Goal: Transaction & Acquisition: Book appointment/travel/reservation

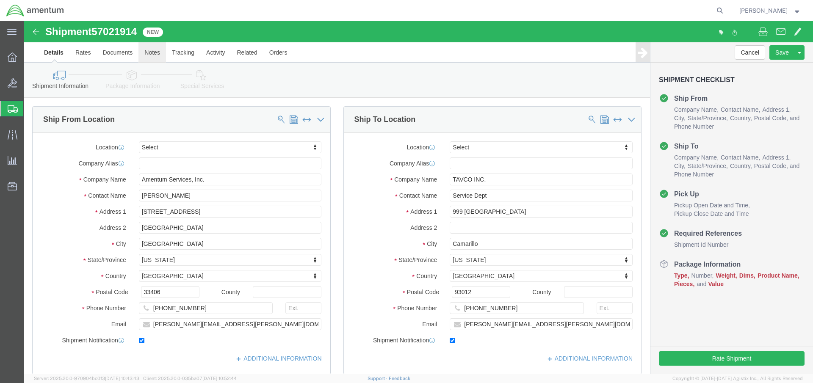
select select
click button "Continue"
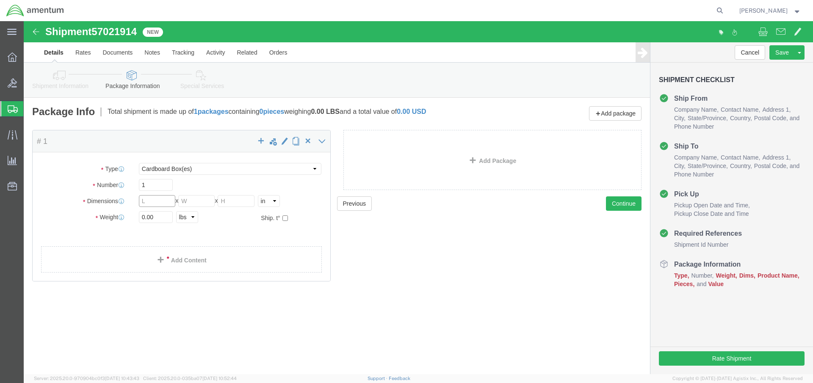
click input "text"
type input "12"
type input "9"
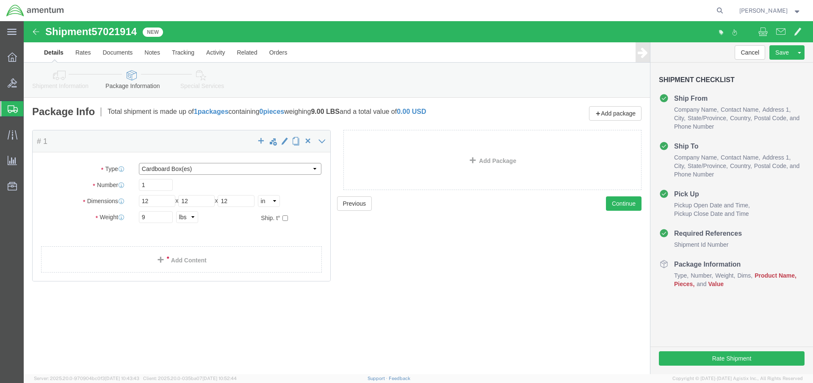
select select "YRPK"
click link "Add Content"
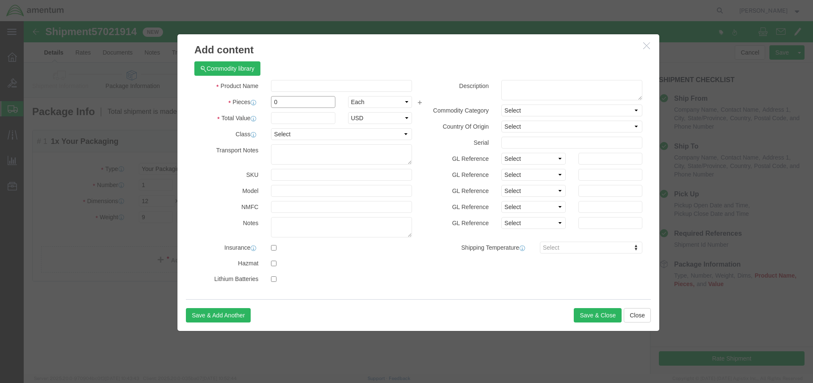
click div "Pieces 0 Select Bag Barrels 100Board Feet Bottle Box Blister Pack Carats Can Ca…"
type input "1"
type input "500"
click input "text"
type input "Blowdown Bottle"
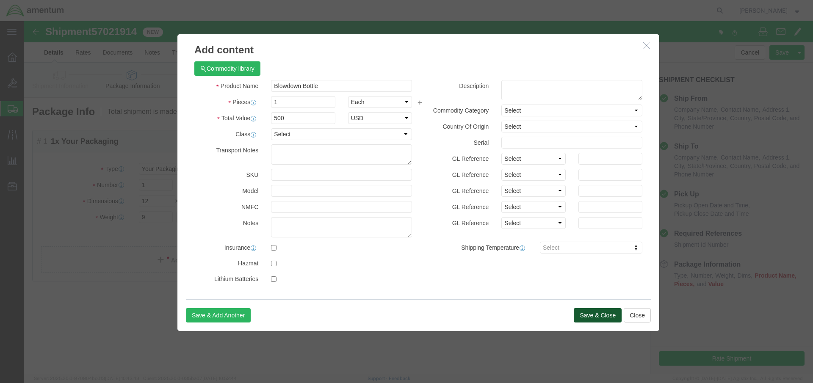
click button "Save & Close"
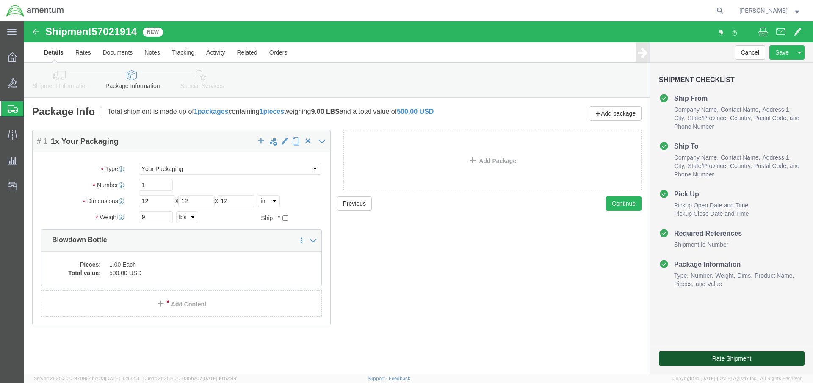
click button "Rate Shipment"
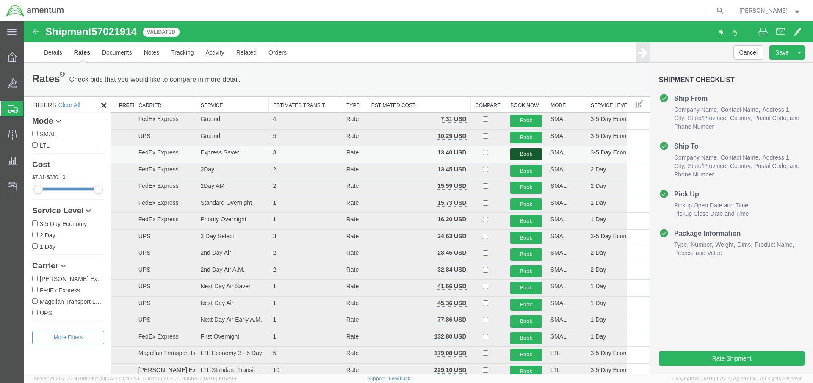
click at [524, 155] on button "Book" at bounding box center [526, 154] width 32 height 12
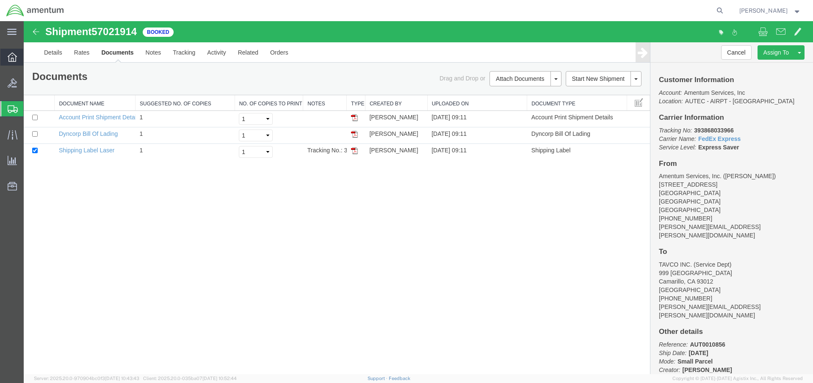
click at [11, 58] on icon at bounding box center [12, 56] width 9 height 9
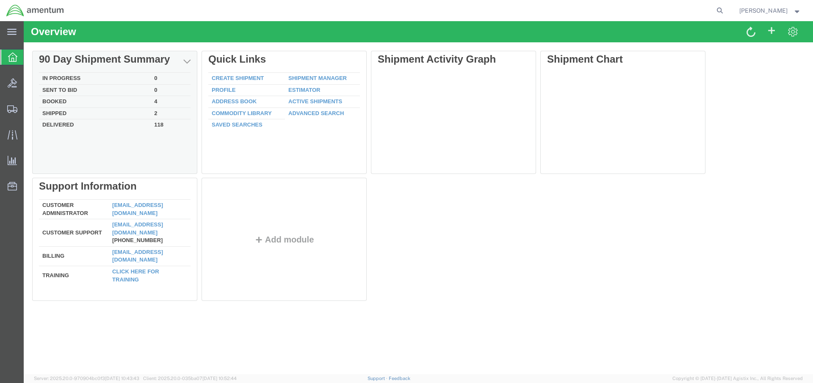
click at [64, 100] on td "Booked" at bounding box center [95, 102] width 112 height 12
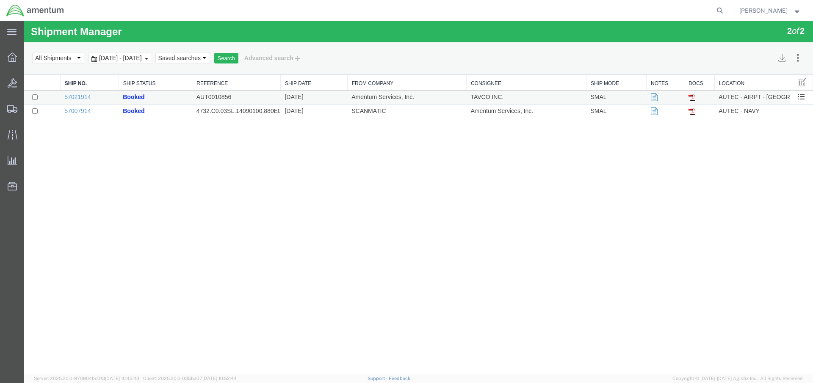
click at [692, 98] on img at bounding box center [691, 97] width 7 height 7
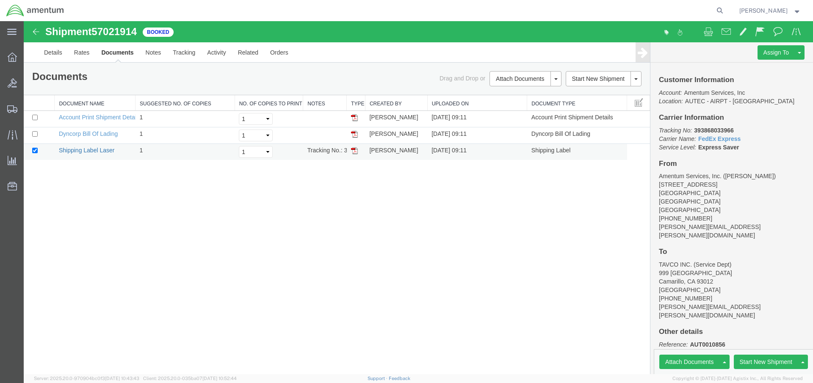
click at [97, 152] on link "Shipping Label Laser" at bounding box center [87, 150] width 56 height 7
click at [91, 149] on link "Shipping Label Laser" at bounding box center [87, 150] width 56 height 7
click at [799, 9] on strong "button" at bounding box center [797, 10] width 8 height 3
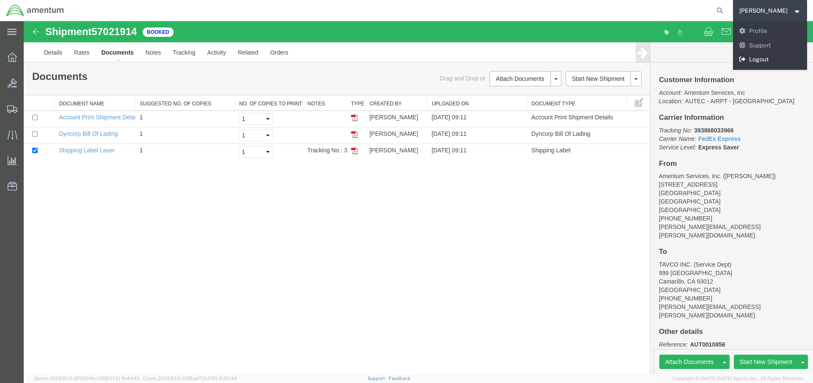
click at [766, 61] on link "Logout" at bounding box center [770, 59] width 75 height 14
